Goal: Task Accomplishment & Management: Manage account settings

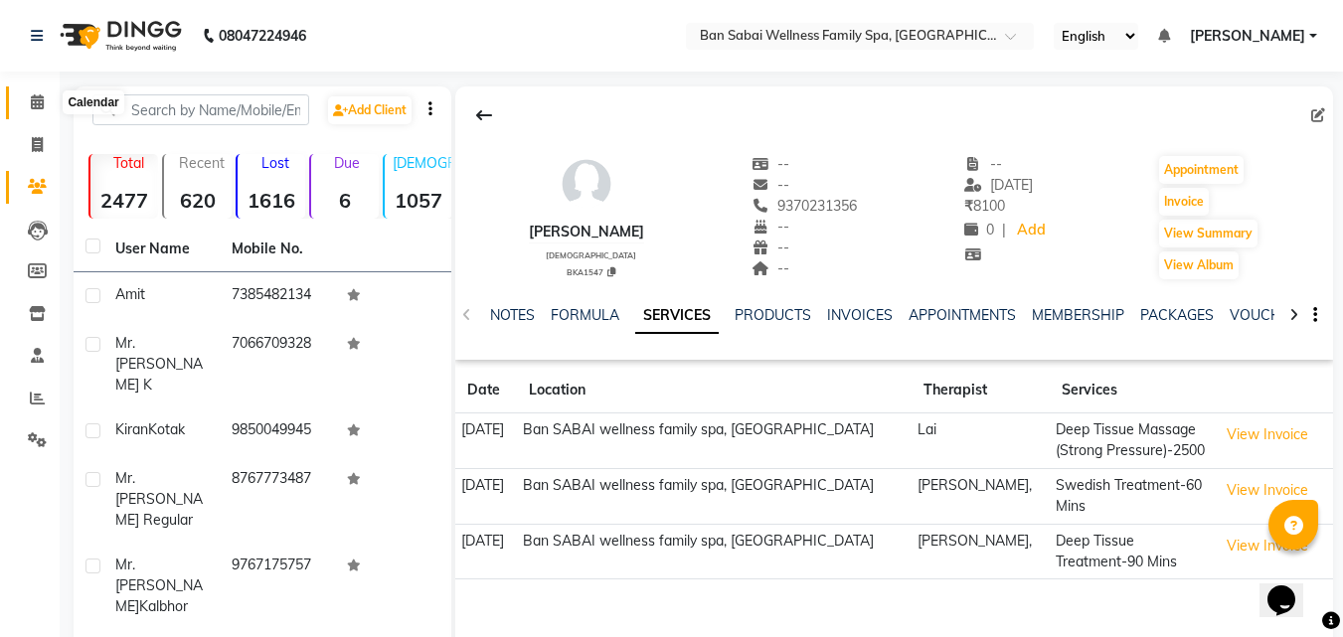
click at [33, 95] on icon at bounding box center [37, 101] width 13 height 15
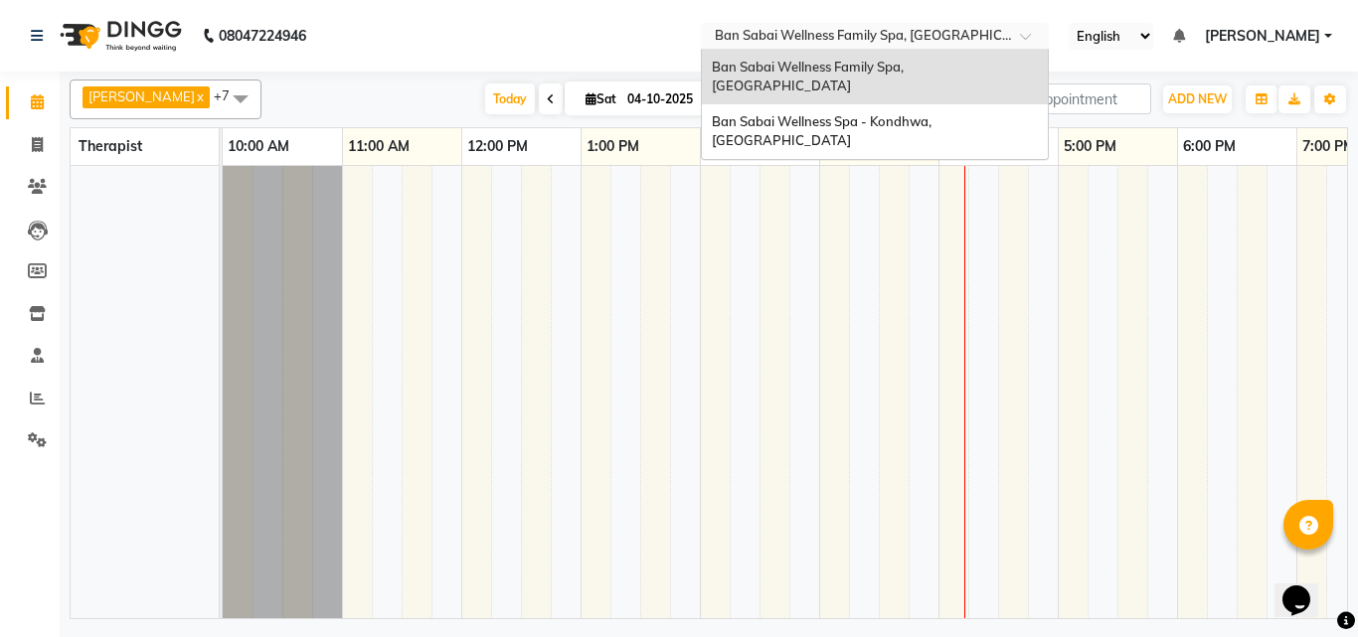
click at [1045, 33] on span at bounding box center [1032, 42] width 25 height 20
click at [1161, 65] on nav "08047224946 Select Location × [GEOGRAPHIC_DATA] Wellness Family Spa, [GEOGRAPHI…" at bounding box center [679, 36] width 1358 height 72
click at [1045, 35] on span at bounding box center [1032, 42] width 25 height 20
click at [1130, 226] on td at bounding box center [1132, 392] width 30 height 452
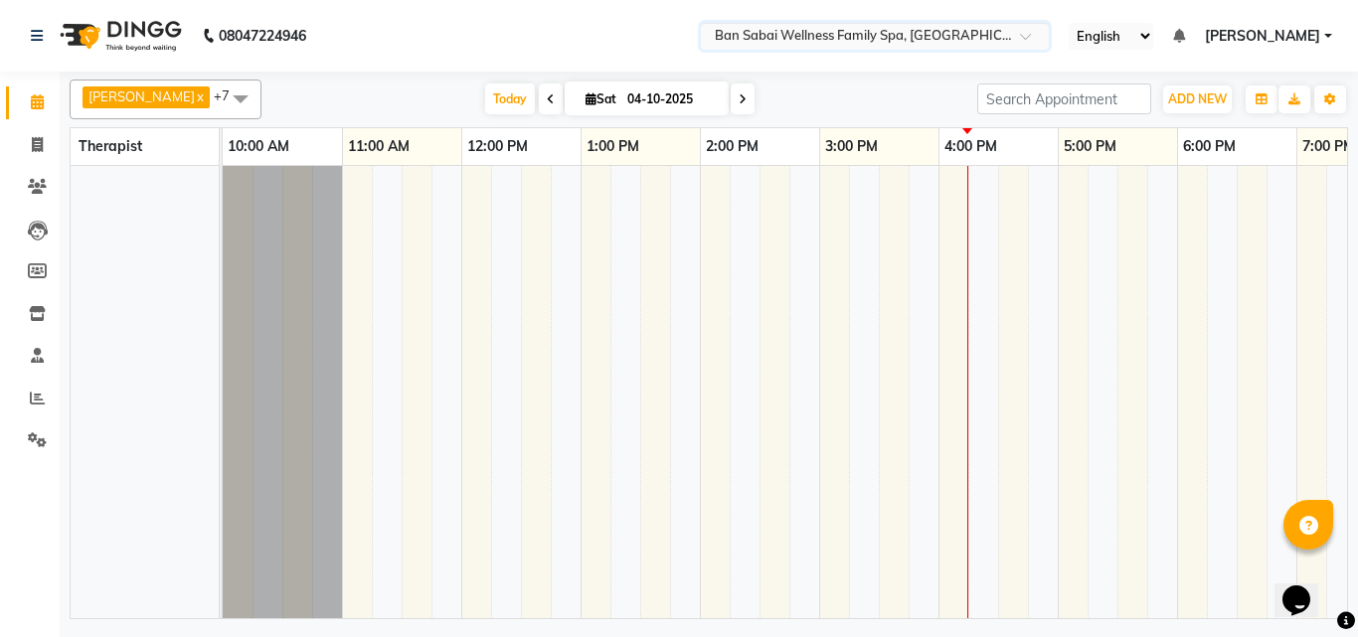
click at [221, 87] on span at bounding box center [241, 99] width 40 height 38
click at [1325, 24] on ul "English ENGLISH Español العربية मराठी हिंदी ગુજરાતી தமிழ் 中文 Notifications noth…" at bounding box center [1200, 36] width 283 height 27
click at [1328, 36] on link "[PERSON_NAME]" at bounding box center [1268, 36] width 127 height 21
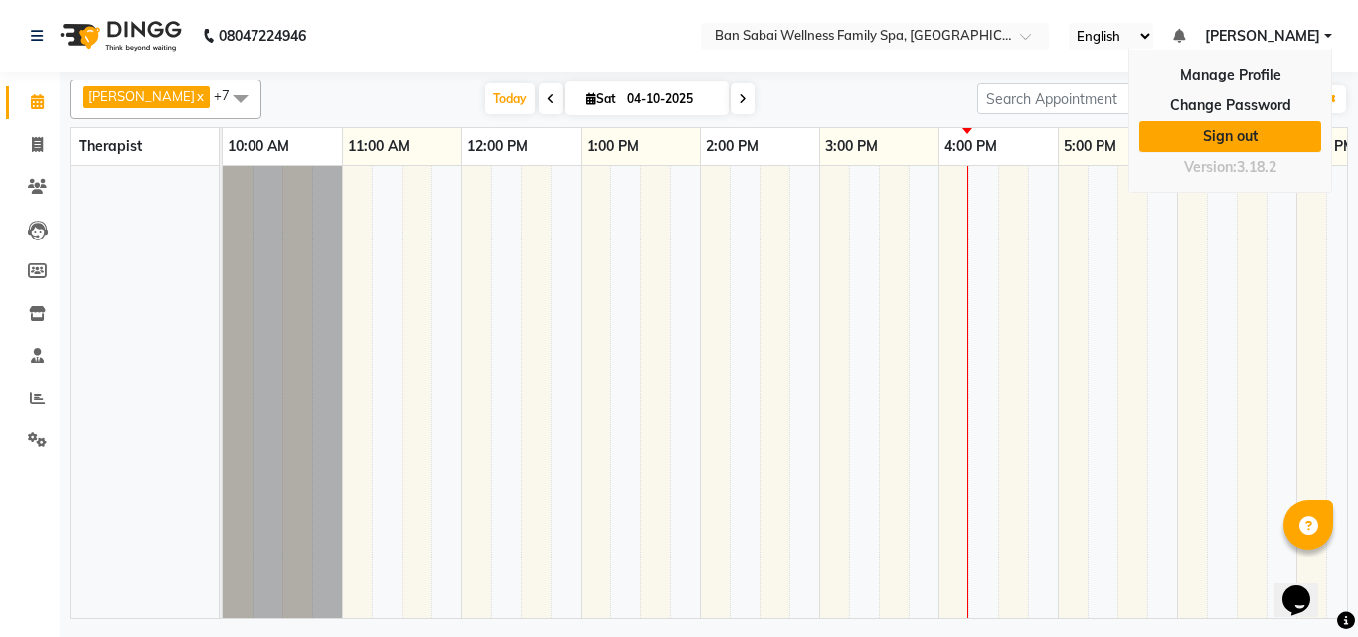
click at [1244, 129] on link "Sign out" at bounding box center [1230, 136] width 182 height 31
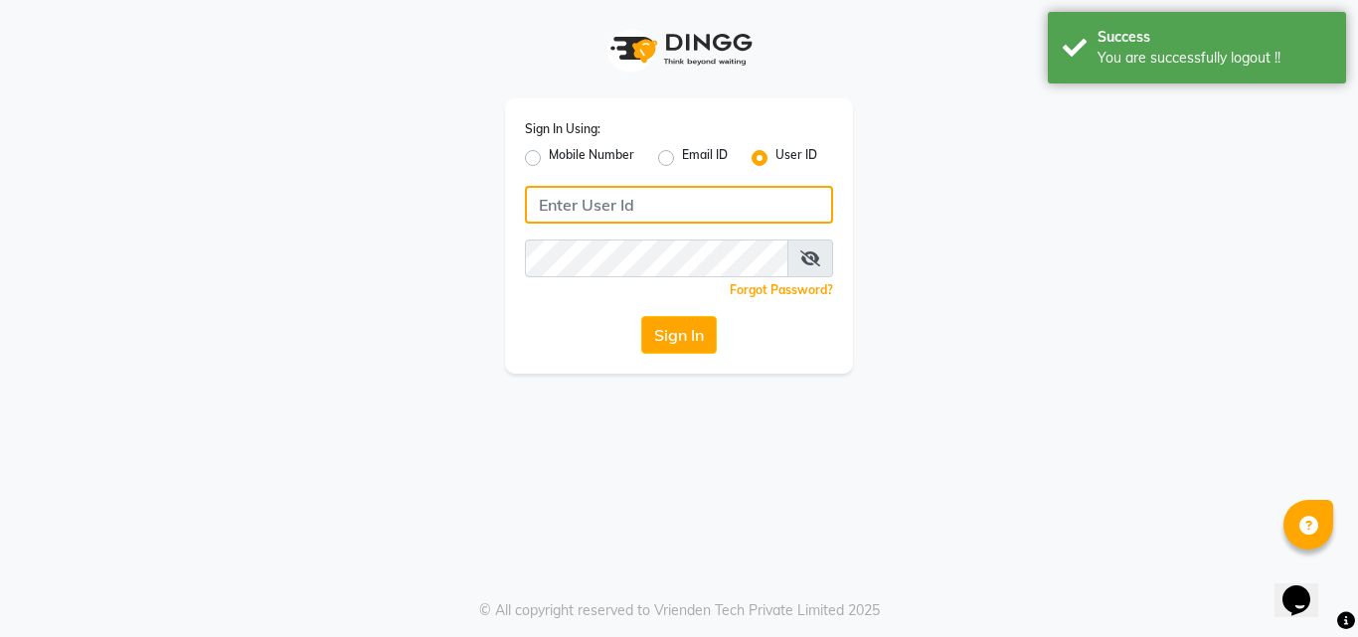
type input "8208652497"
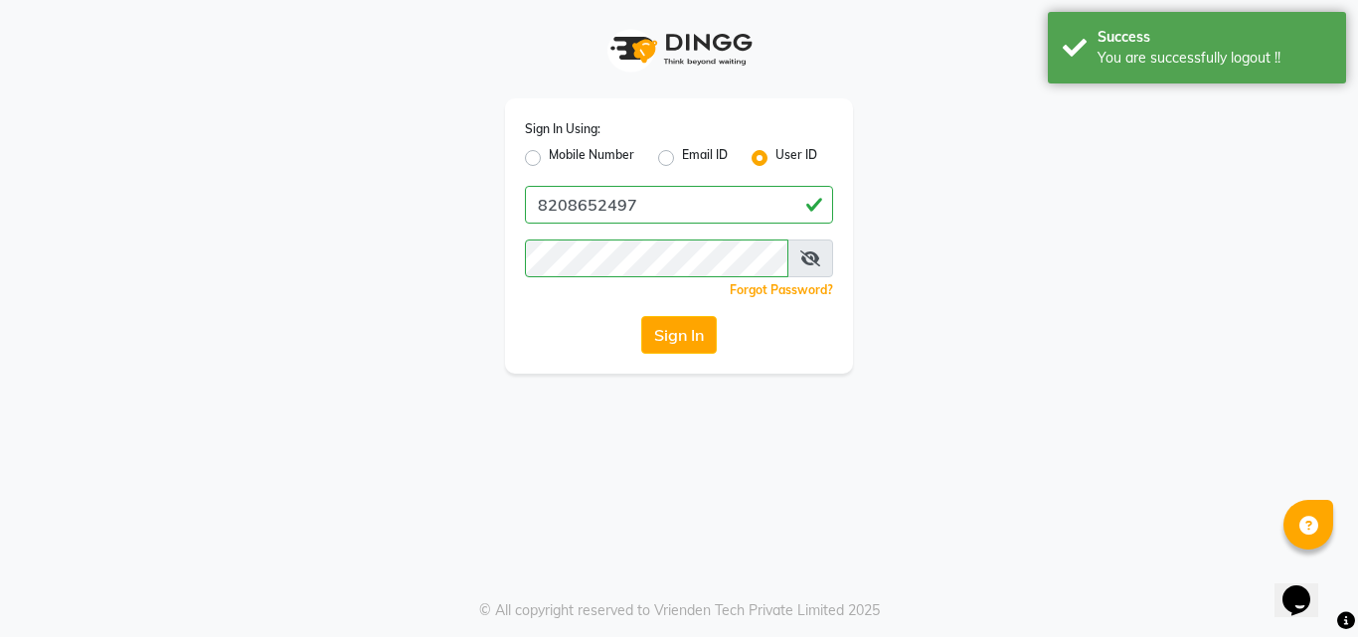
click at [549, 158] on label "Mobile Number" at bounding box center [592, 158] width 86 height 24
click at [549, 158] on input "Mobile Number" at bounding box center [555, 152] width 13 height 13
radio input "true"
radio input "false"
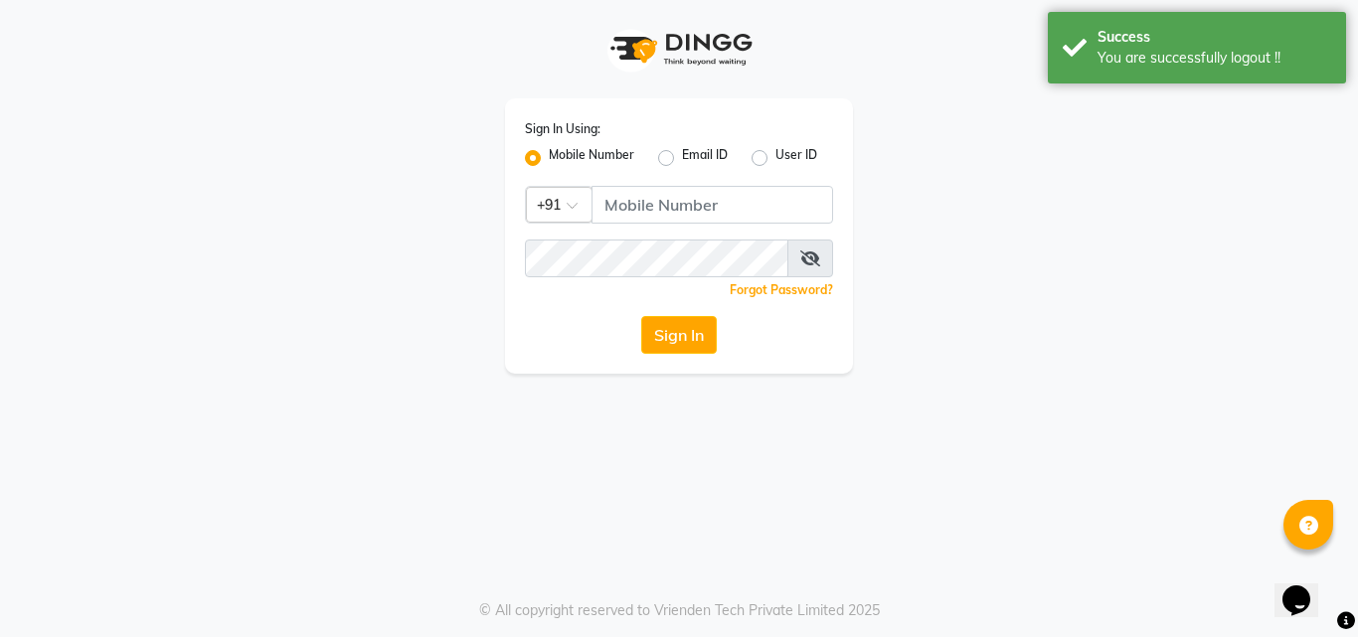
click at [622, 184] on div "Sign In Using: Mobile Number Email ID User ID Country Code × +91 Remember me Fo…" at bounding box center [679, 235] width 348 height 275
click at [634, 203] on input "Username" at bounding box center [713, 205] width 242 height 38
type input "7507461684"
click at [704, 330] on button "Sign In" at bounding box center [679, 335] width 76 height 38
